Goal: Check status: Check status

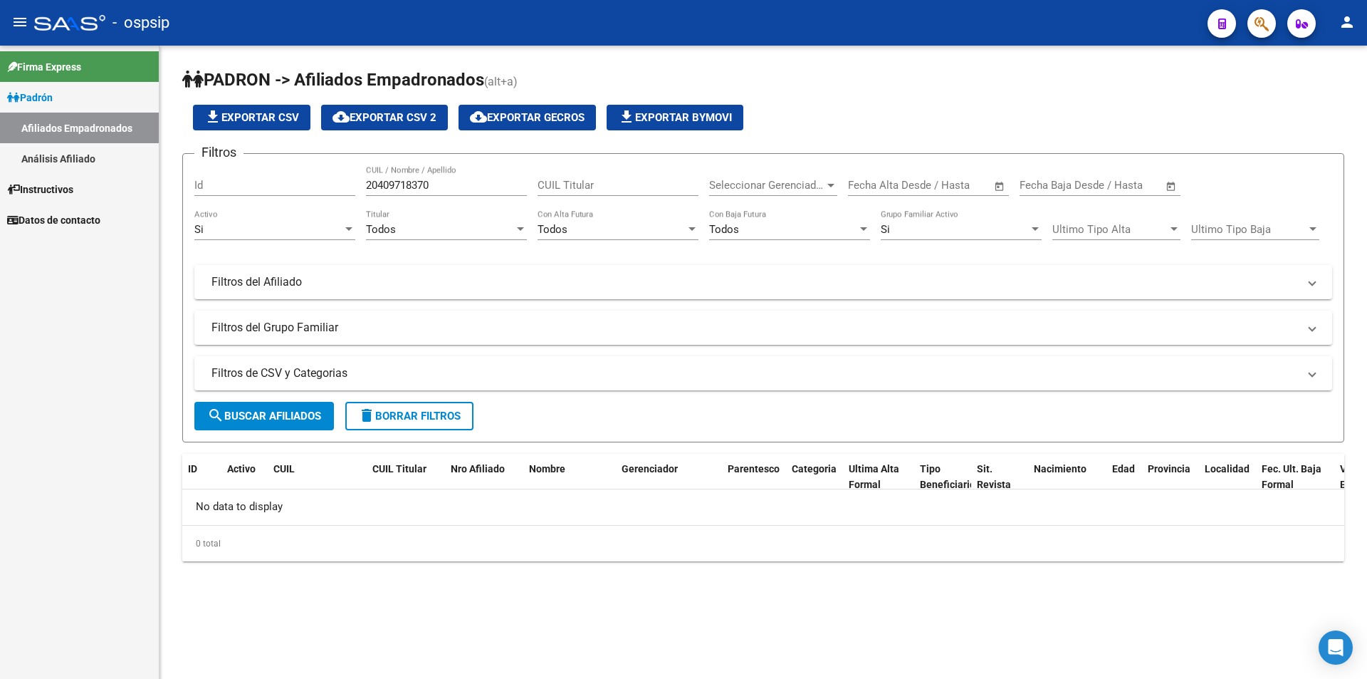
click at [85, 99] on link "Padrón" at bounding box center [79, 97] width 159 height 31
click at [116, 143] on link "Instructivos" at bounding box center [79, 128] width 159 height 31
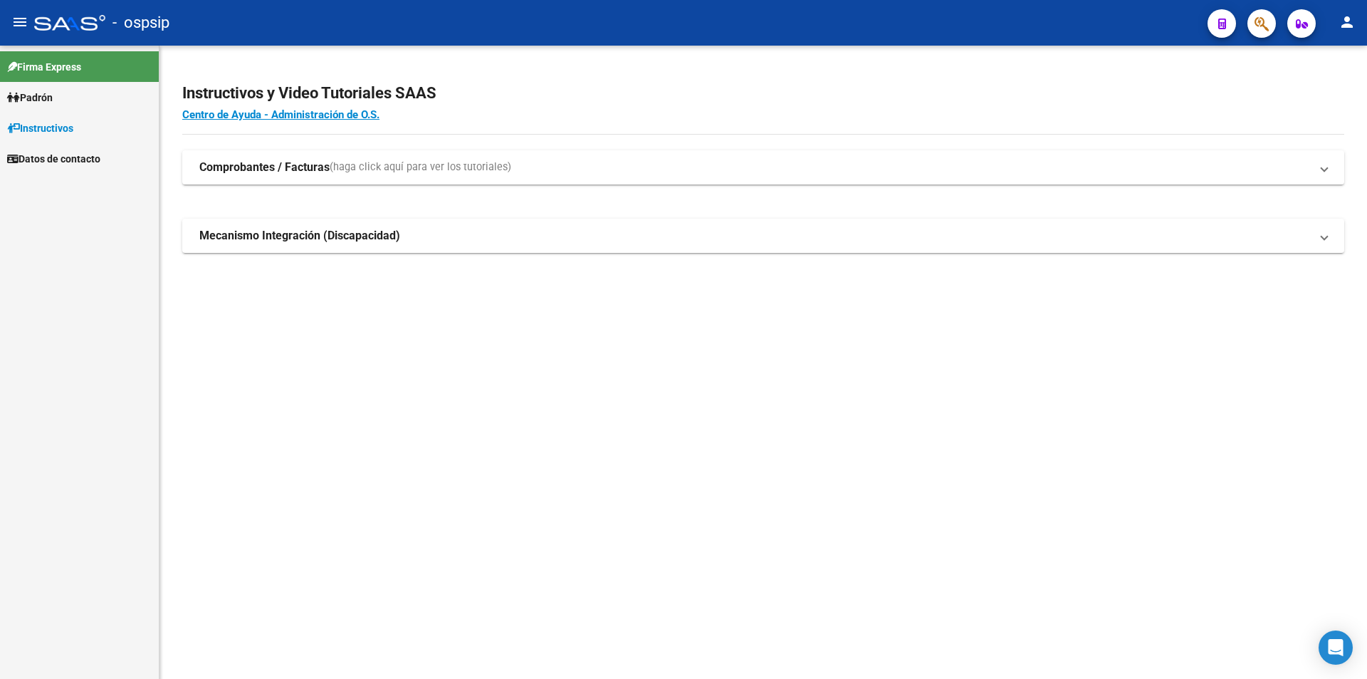
click at [88, 92] on link "Padrón" at bounding box center [79, 97] width 159 height 31
click at [101, 146] on link "Análisis Afiliado" at bounding box center [79, 158] width 159 height 31
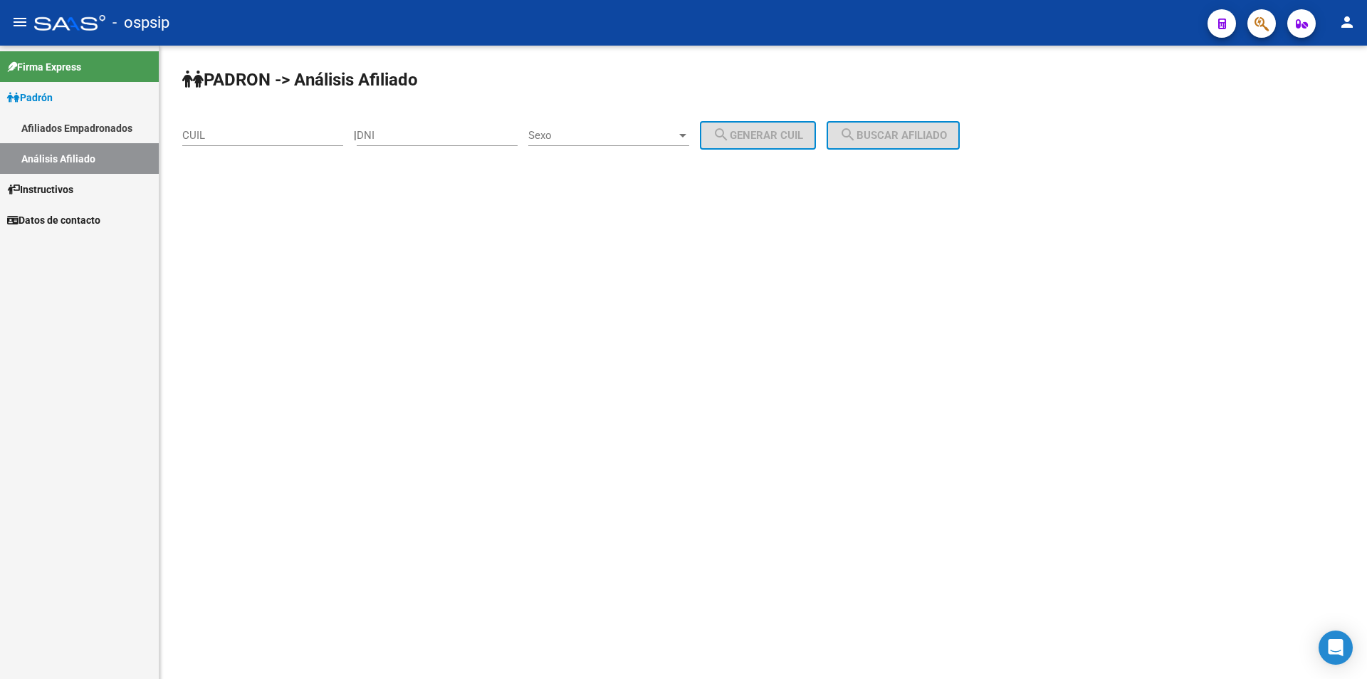
click at [199, 130] on input "CUIL" at bounding box center [262, 135] width 161 height 13
click at [266, 140] on input "CUIL" at bounding box center [262, 135] width 161 height 13
paste input "23-34568566-9"
type input "23-34568566-9"
click at [881, 140] on span "search Buscar afiliado" at bounding box center [894, 135] width 108 height 13
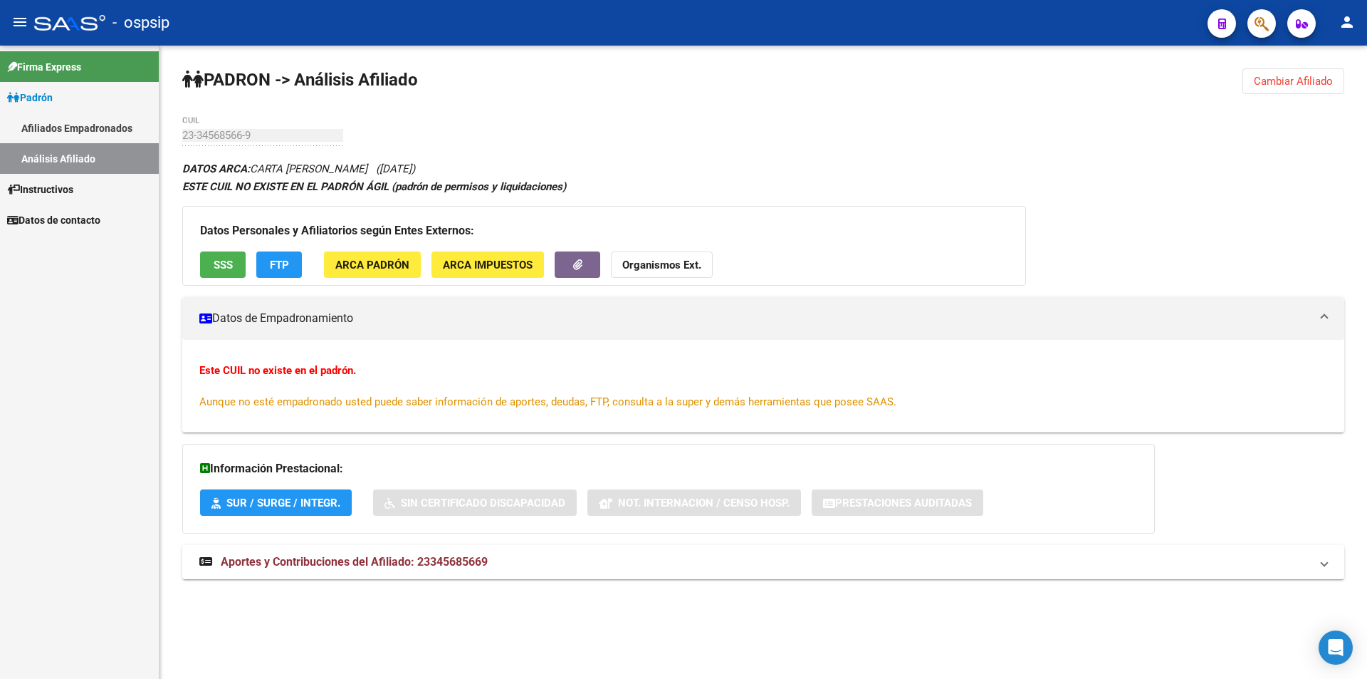
click at [95, 125] on link "Afiliados Empadronados" at bounding box center [79, 128] width 159 height 31
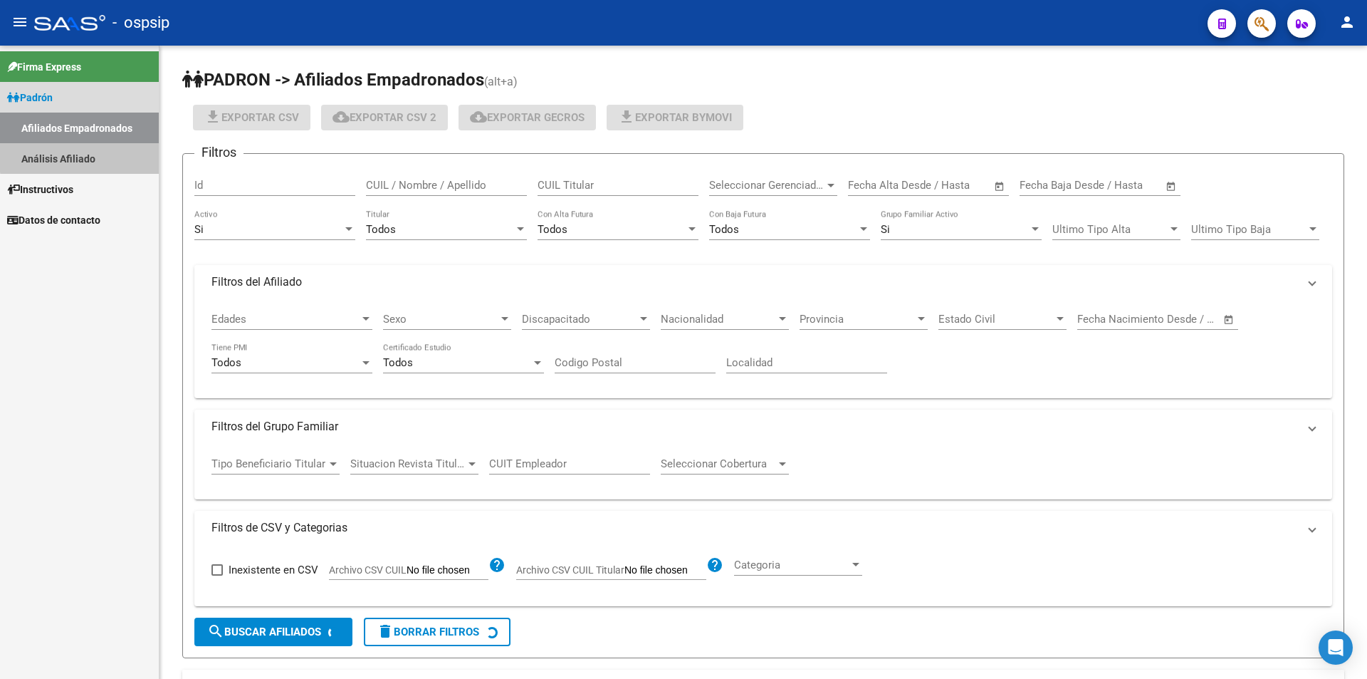
click at [90, 150] on link "Análisis Afiliado" at bounding box center [79, 158] width 159 height 31
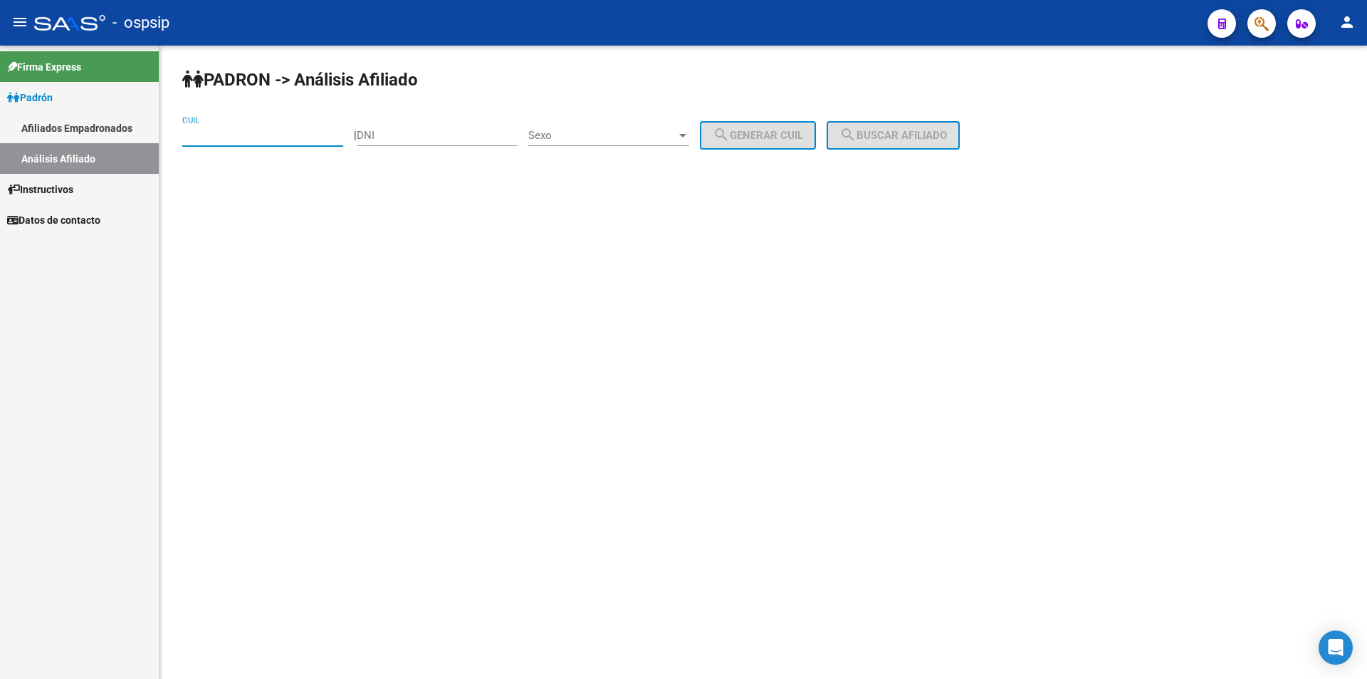
click at [234, 141] on input "CUIL" at bounding box center [262, 135] width 161 height 13
paste input "27-34375511-8"
type input "27-34375511-8"
click at [919, 139] on span "search Buscar afiliado" at bounding box center [894, 135] width 108 height 13
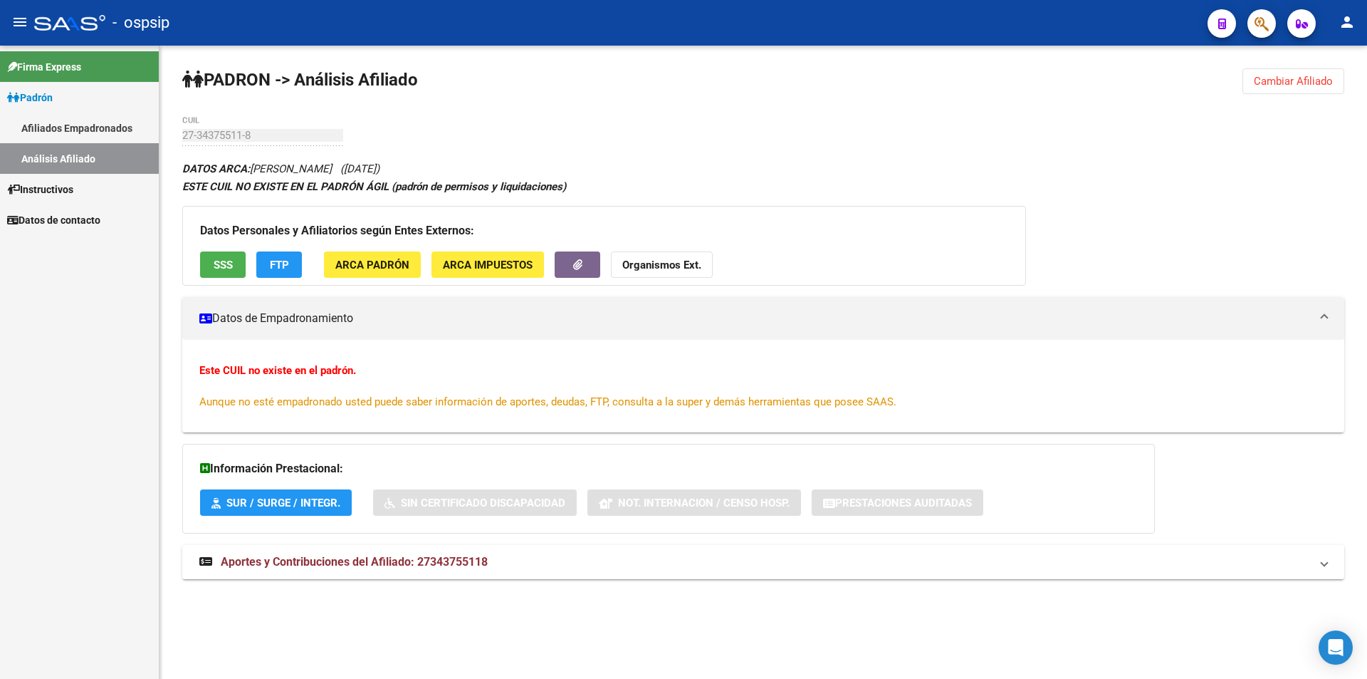
click at [294, 556] on span "Aportes y Contribuciones del Afiliado: 27343755118" at bounding box center [354, 562] width 267 height 14
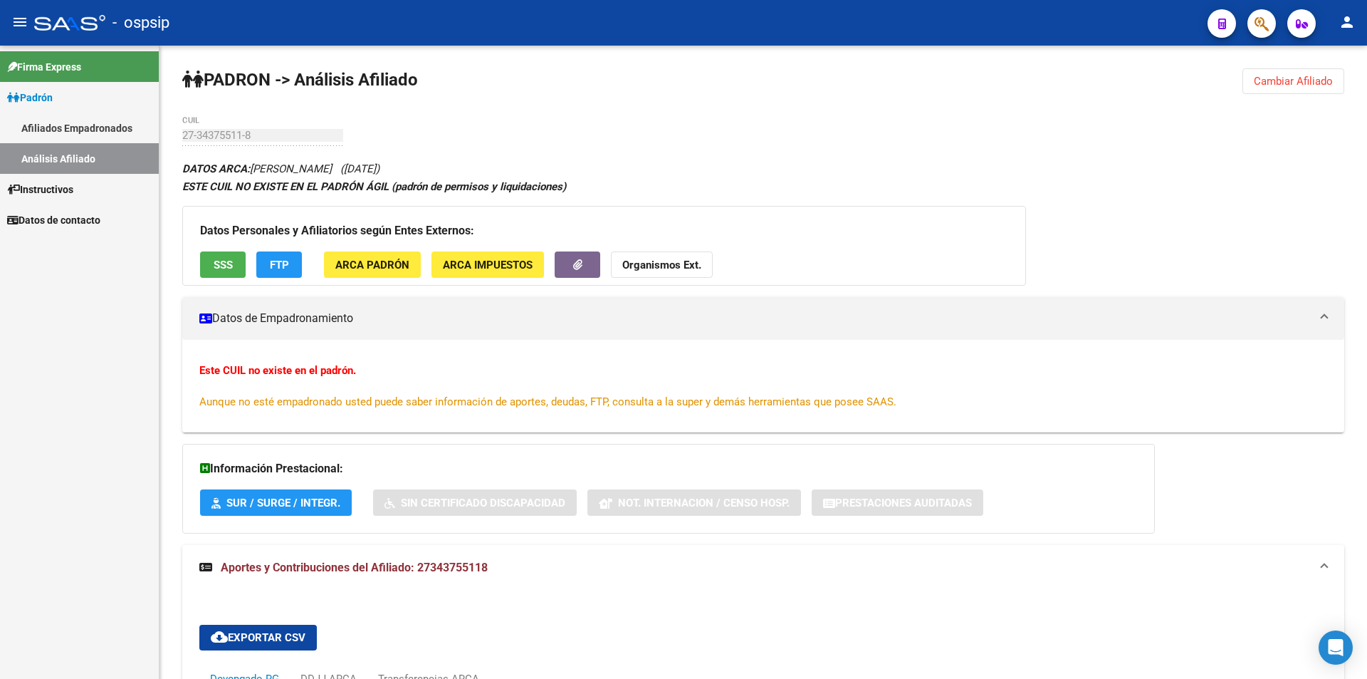
click at [76, 140] on link "Afiliados Empadronados" at bounding box center [79, 128] width 159 height 31
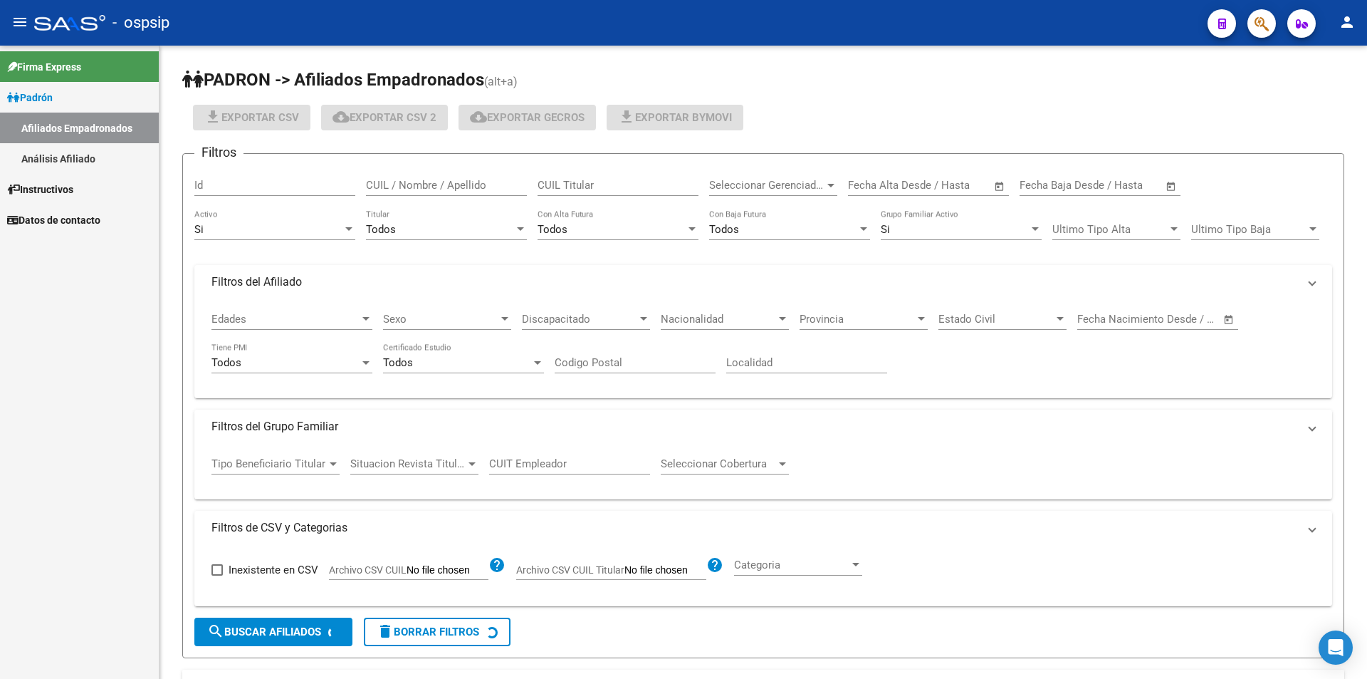
click at [76, 155] on link "Análisis Afiliado" at bounding box center [79, 158] width 159 height 31
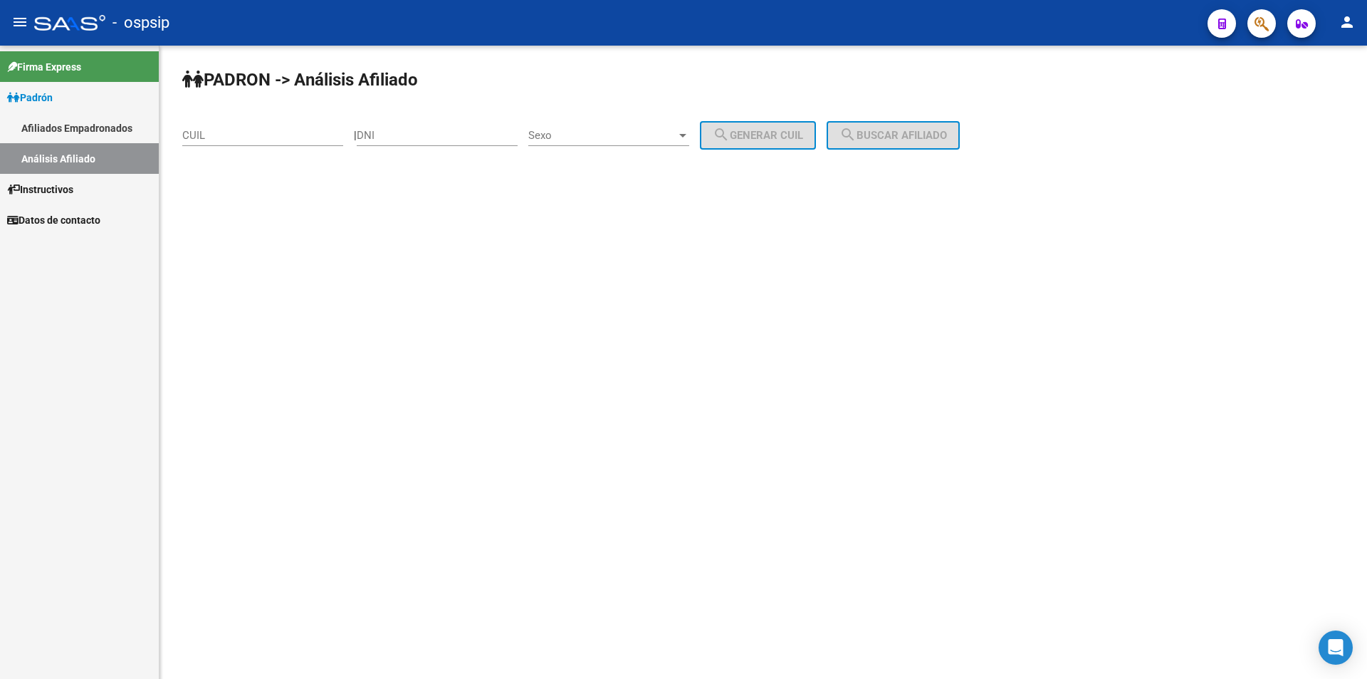
click at [265, 140] on input "CUIL" at bounding box center [262, 135] width 161 height 13
paste input "27-24854593-9"
type input "27-24854593-9"
click at [908, 131] on span "search Buscar afiliado" at bounding box center [894, 135] width 108 height 13
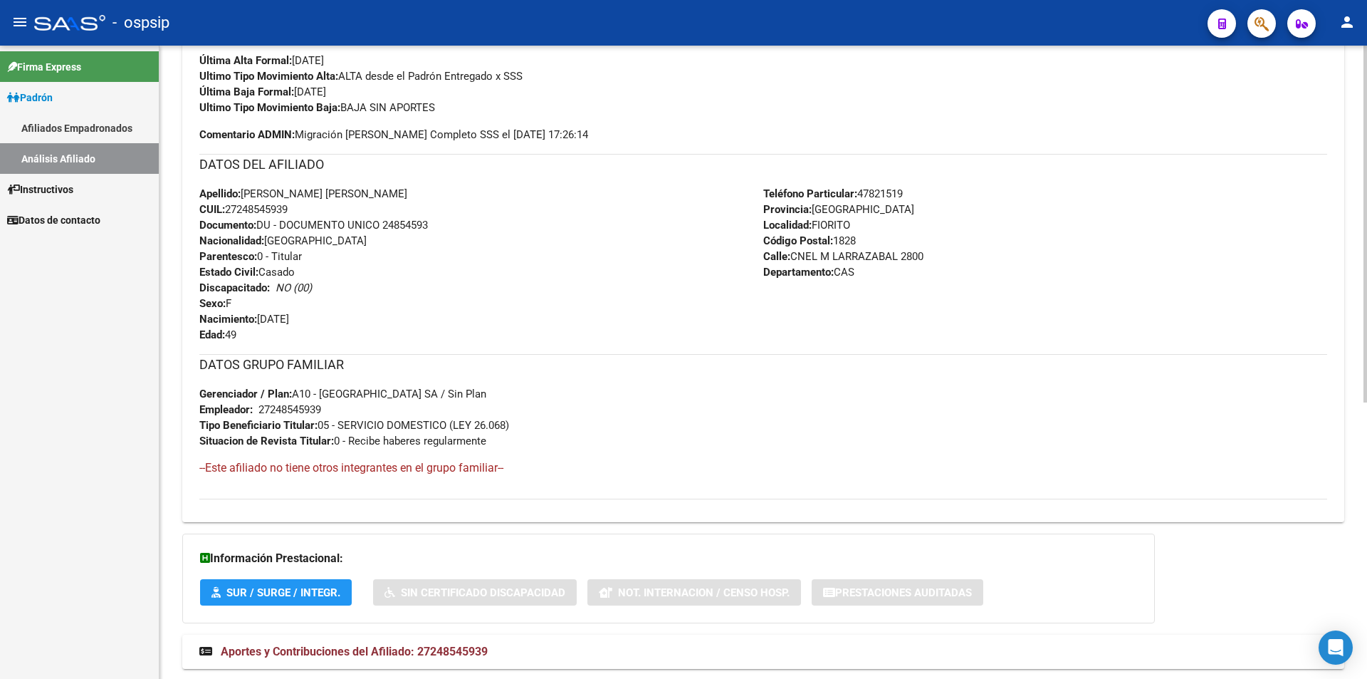
scroll to position [489, 0]
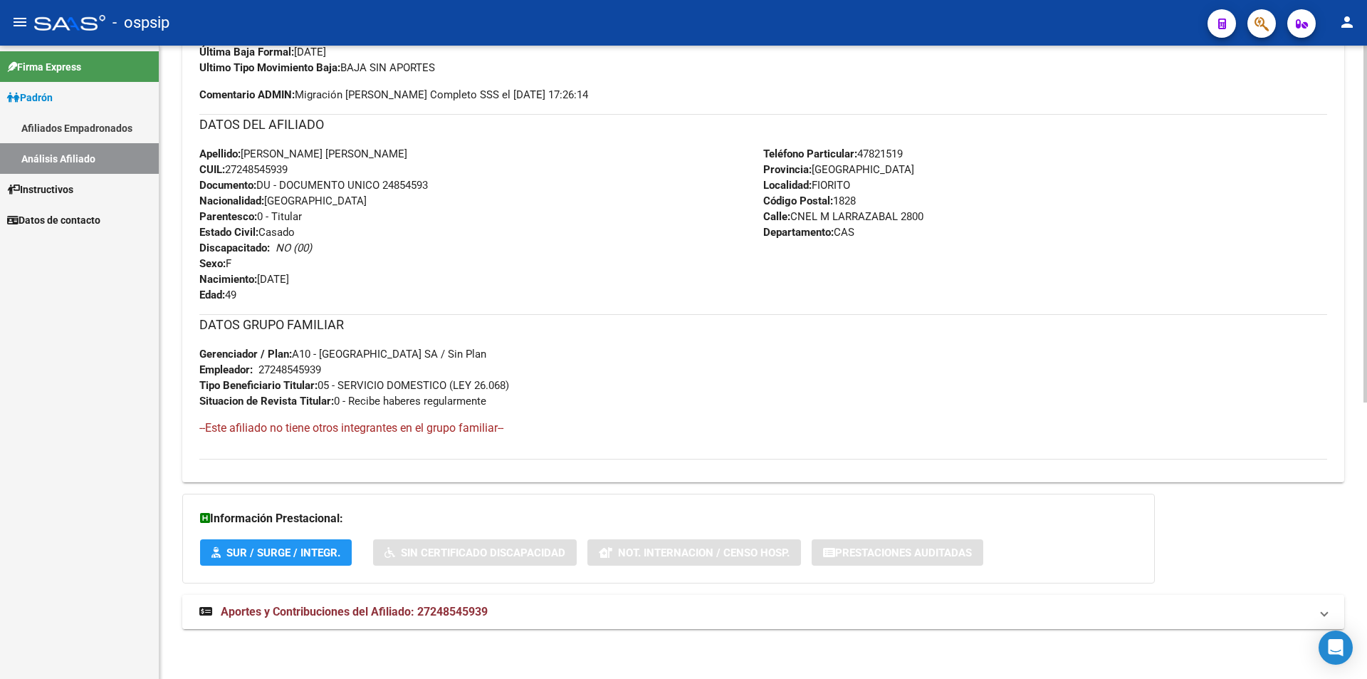
click at [393, 605] on span "Aportes y Contribuciones del Afiliado: 27248545939" at bounding box center [354, 612] width 267 height 14
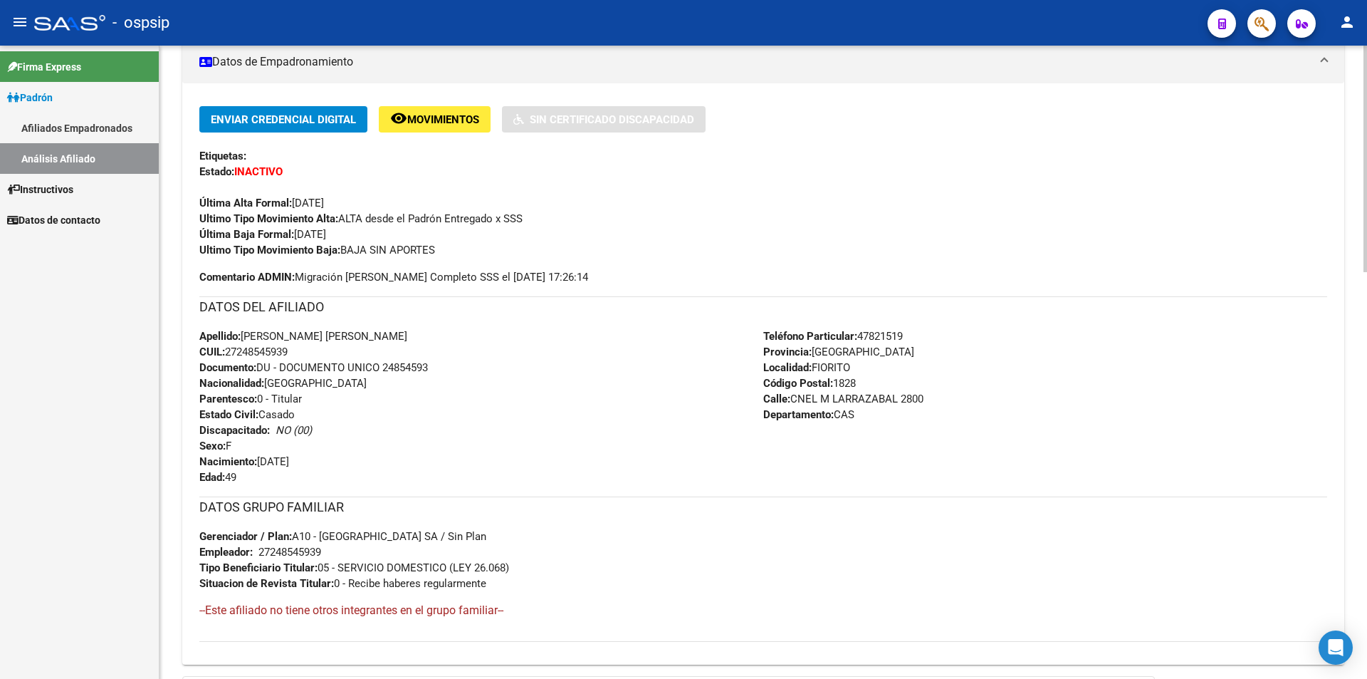
scroll to position [283, 0]
